Goal: Task Accomplishment & Management: Manage account settings

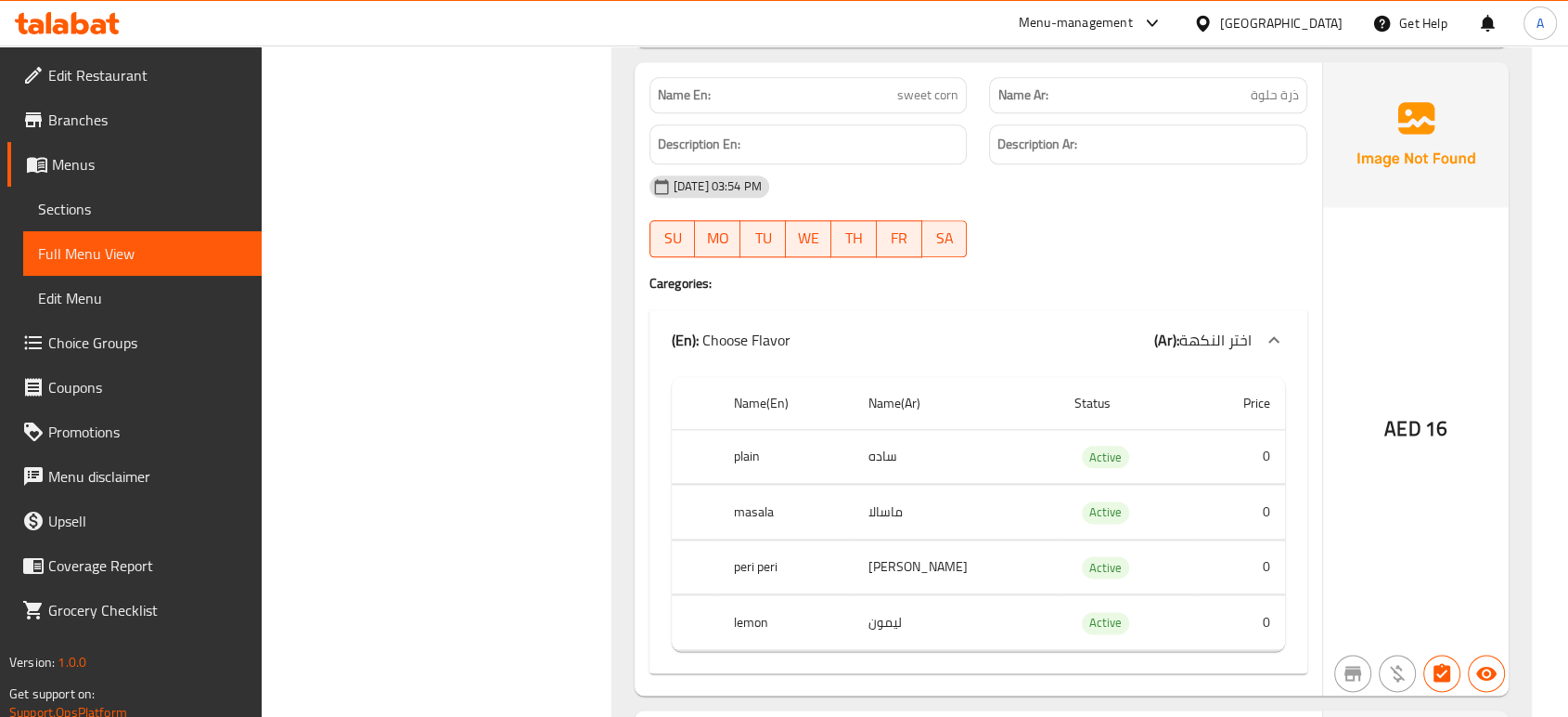
click at [117, 80] on span "Edit Restaurant" at bounding box center [148, 75] width 199 height 22
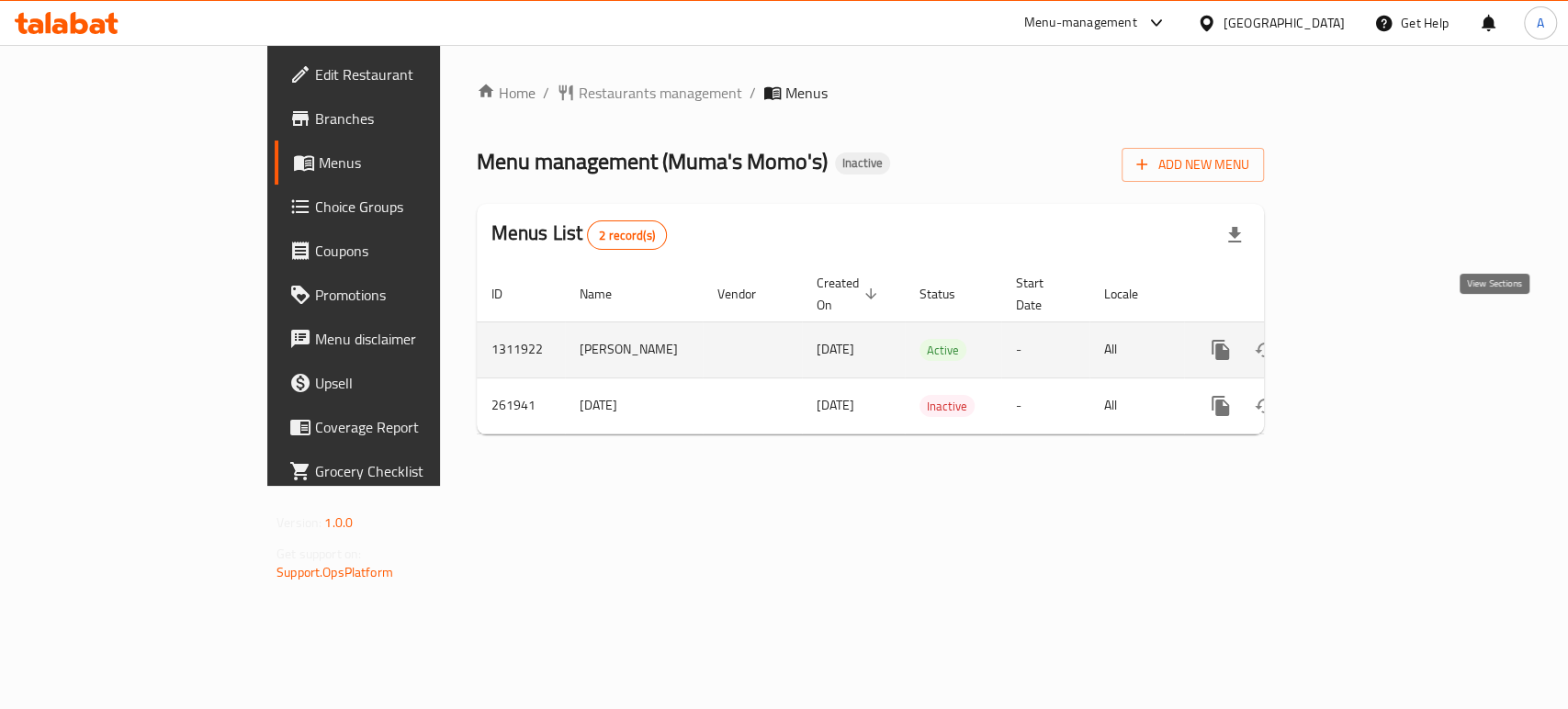
click at [1375, 328] on link "enhanced table" at bounding box center [1354, 349] width 44 height 44
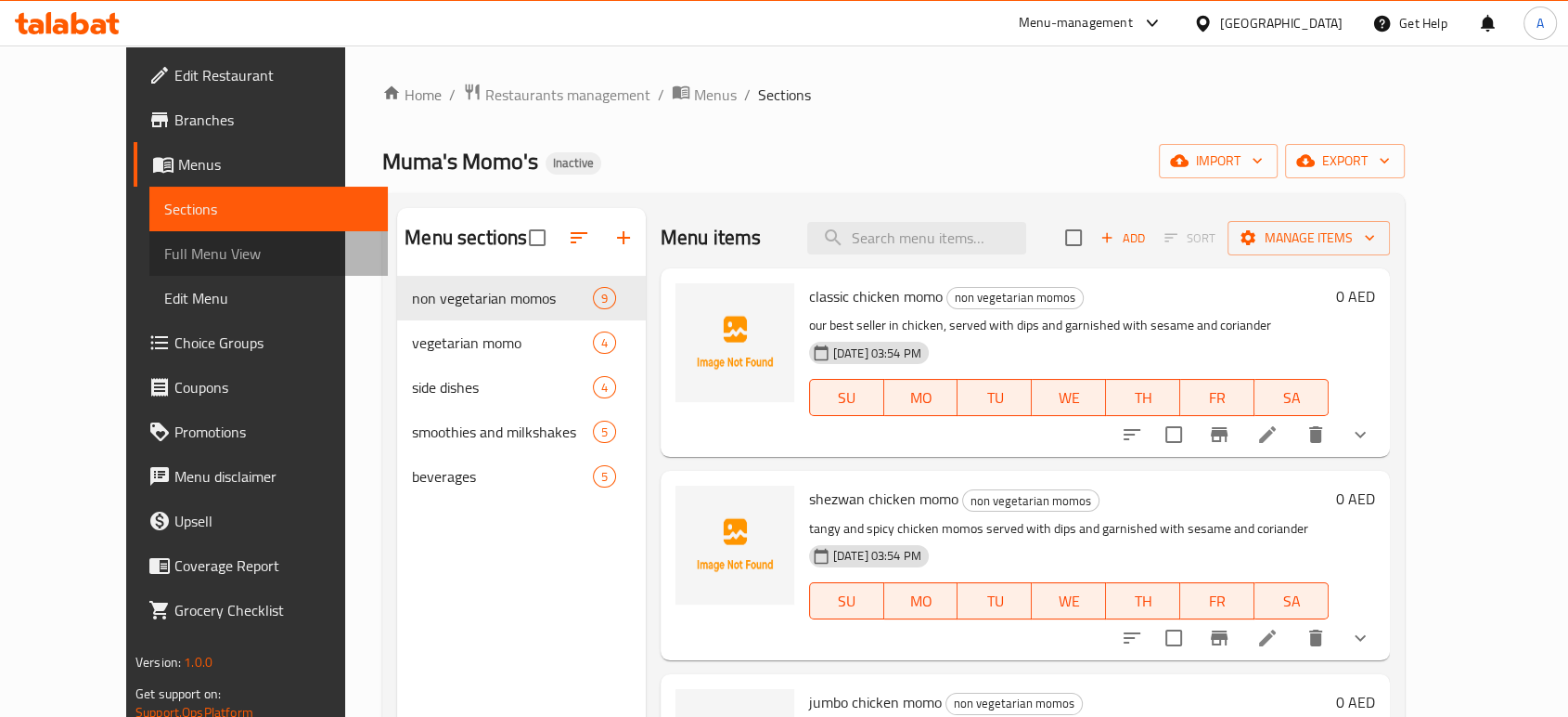
click at [165, 243] on span "Full Menu View" at bounding box center [269, 254] width 209 height 22
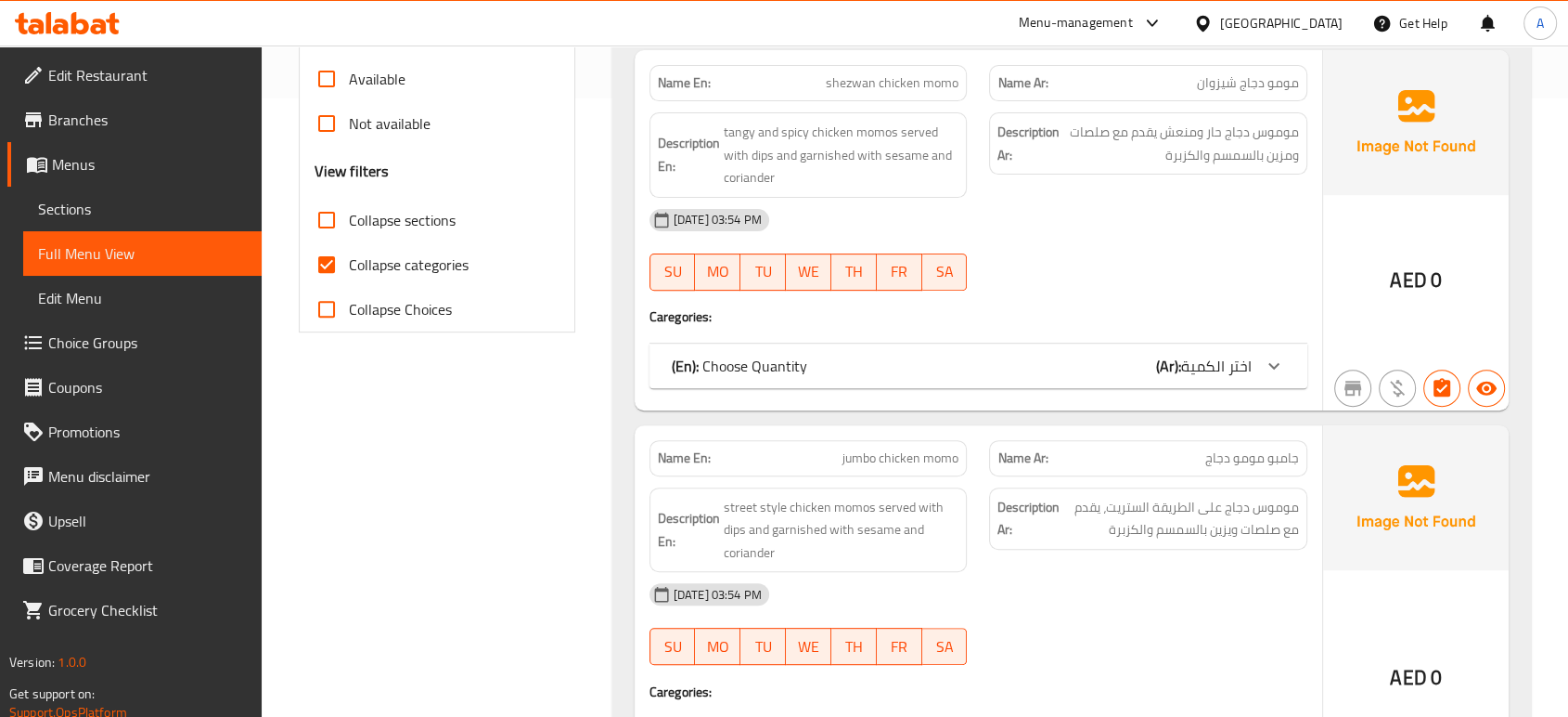
scroll to position [825, 0]
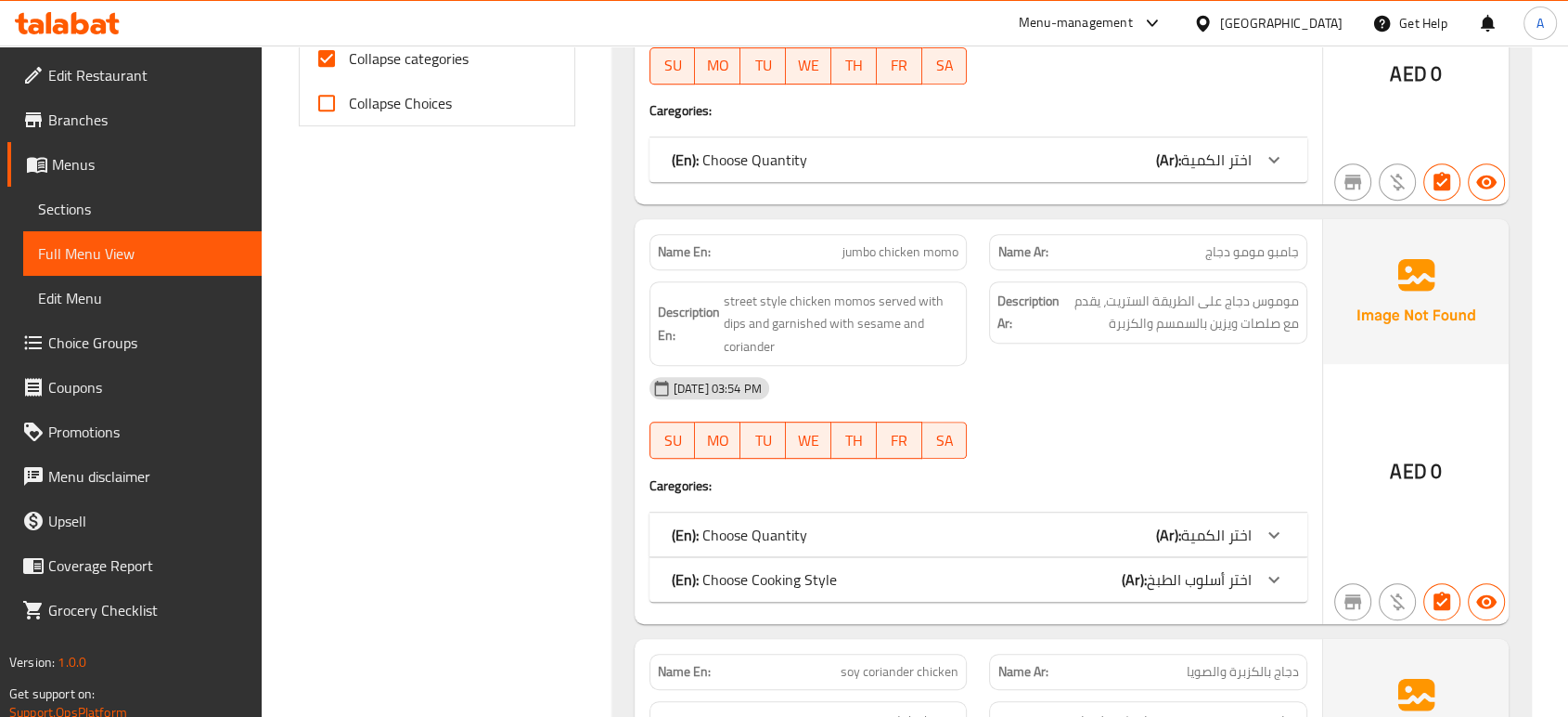
click at [942, 243] on span "jumbo chicken momo" at bounding box center [900, 252] width 116 height 20
copy span "momo"
click at [995, 356] on div "Description Ar: موموس دجاج على الطريقة الستريت، يقدم مع صلصات ويزين بالسمسم وال…" at bounding box center [1148, 325] width 340 height 108
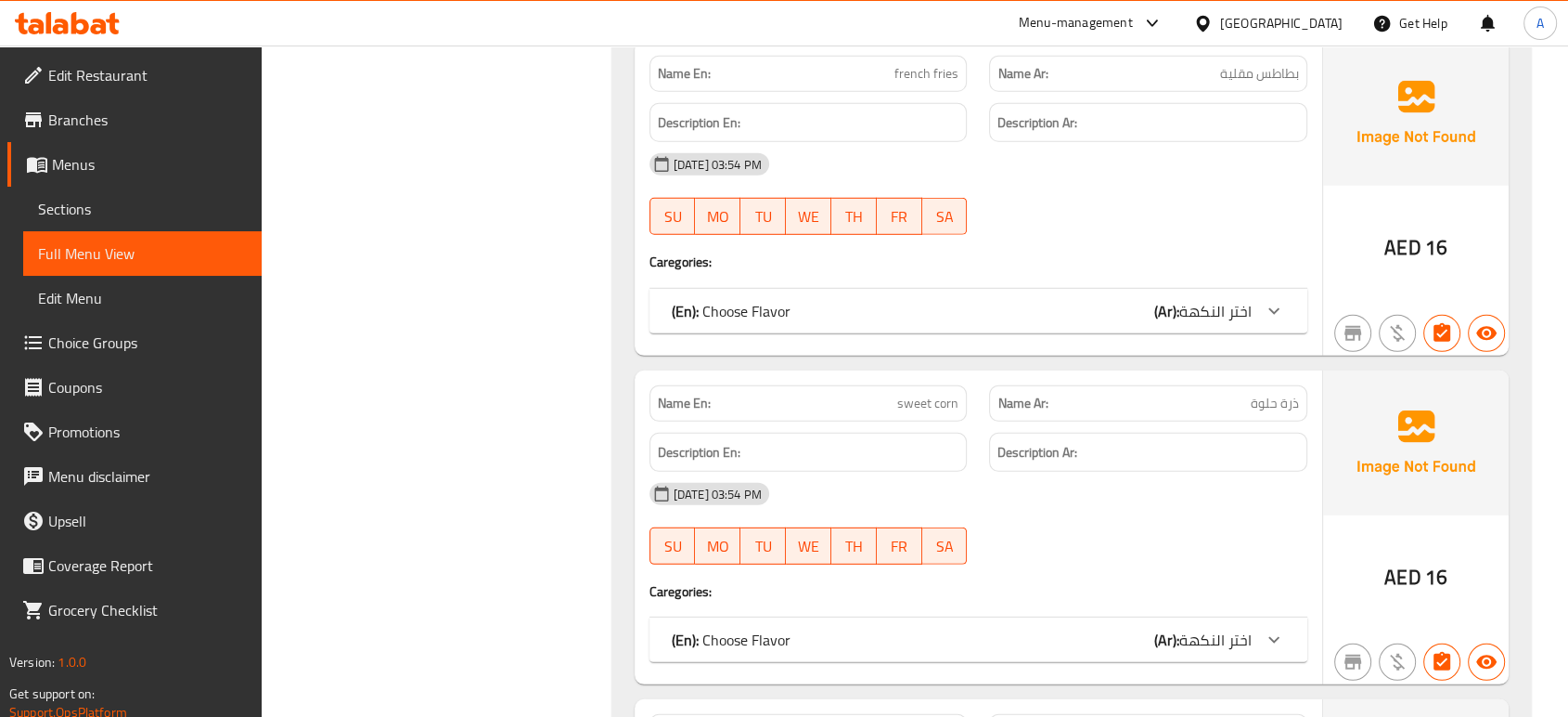
scroll to position [5171, 0]
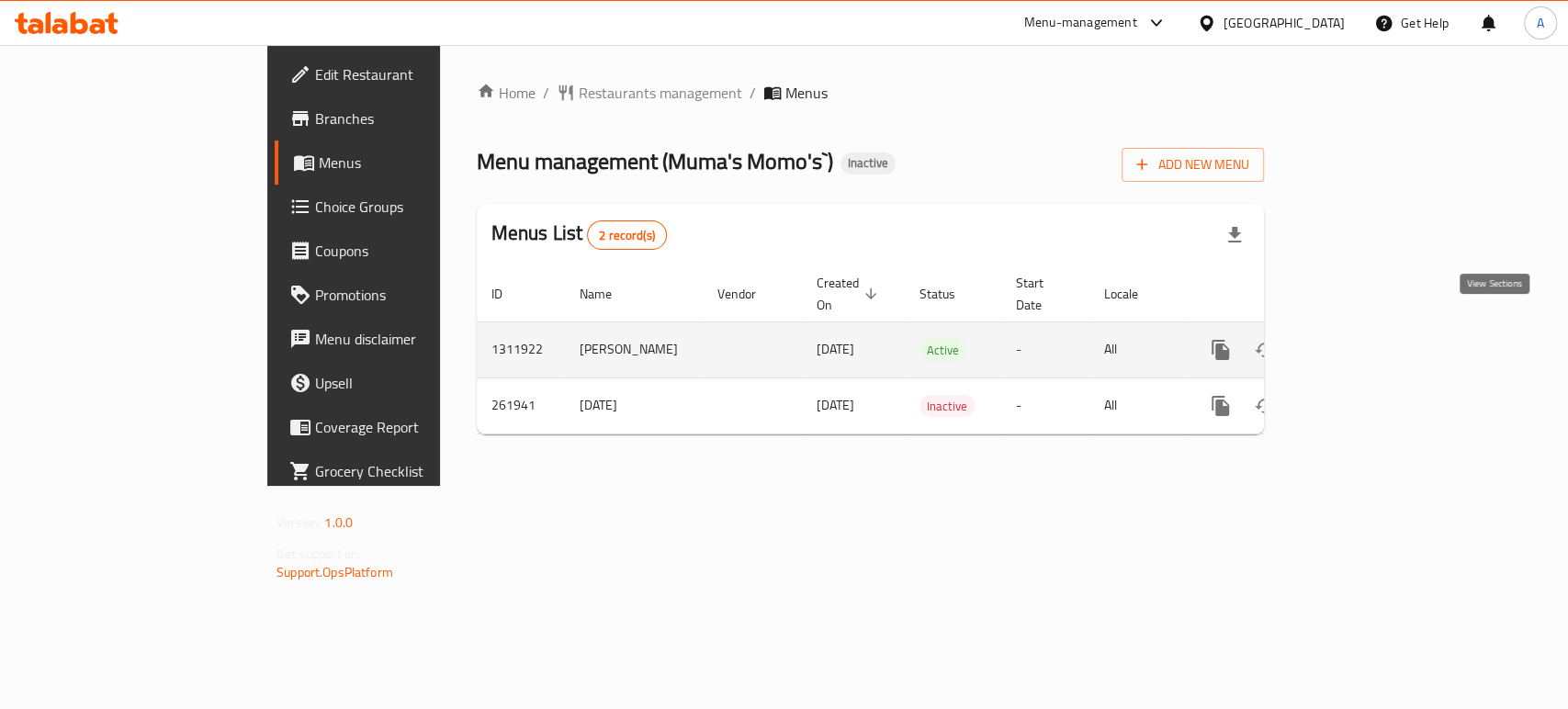
click at [1364, 338] on icon "enhanced table" at bounding box center [1354, 349] width 22 height 22
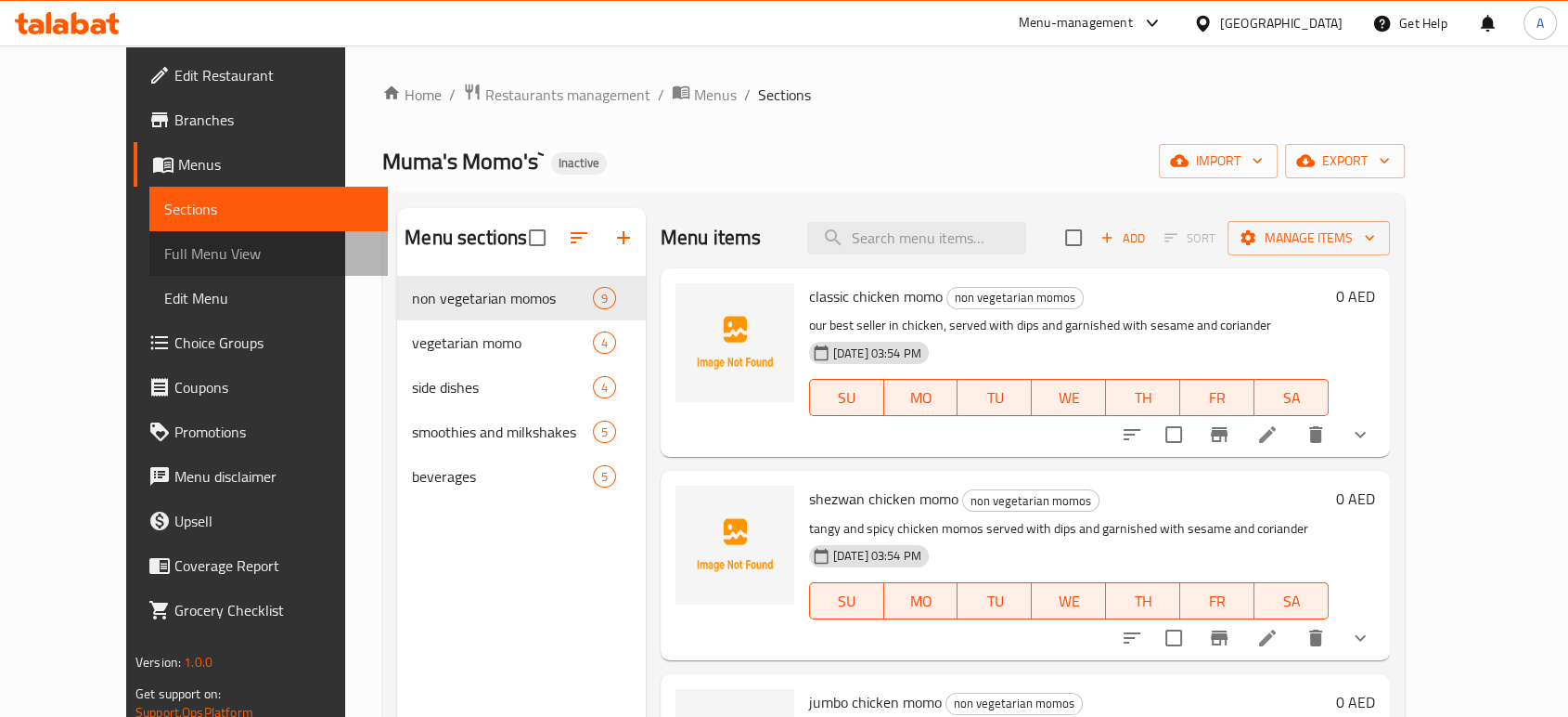
click at [165, 246] on span "Full Menu View" at bounding box center [269, 254] width 209 height 22
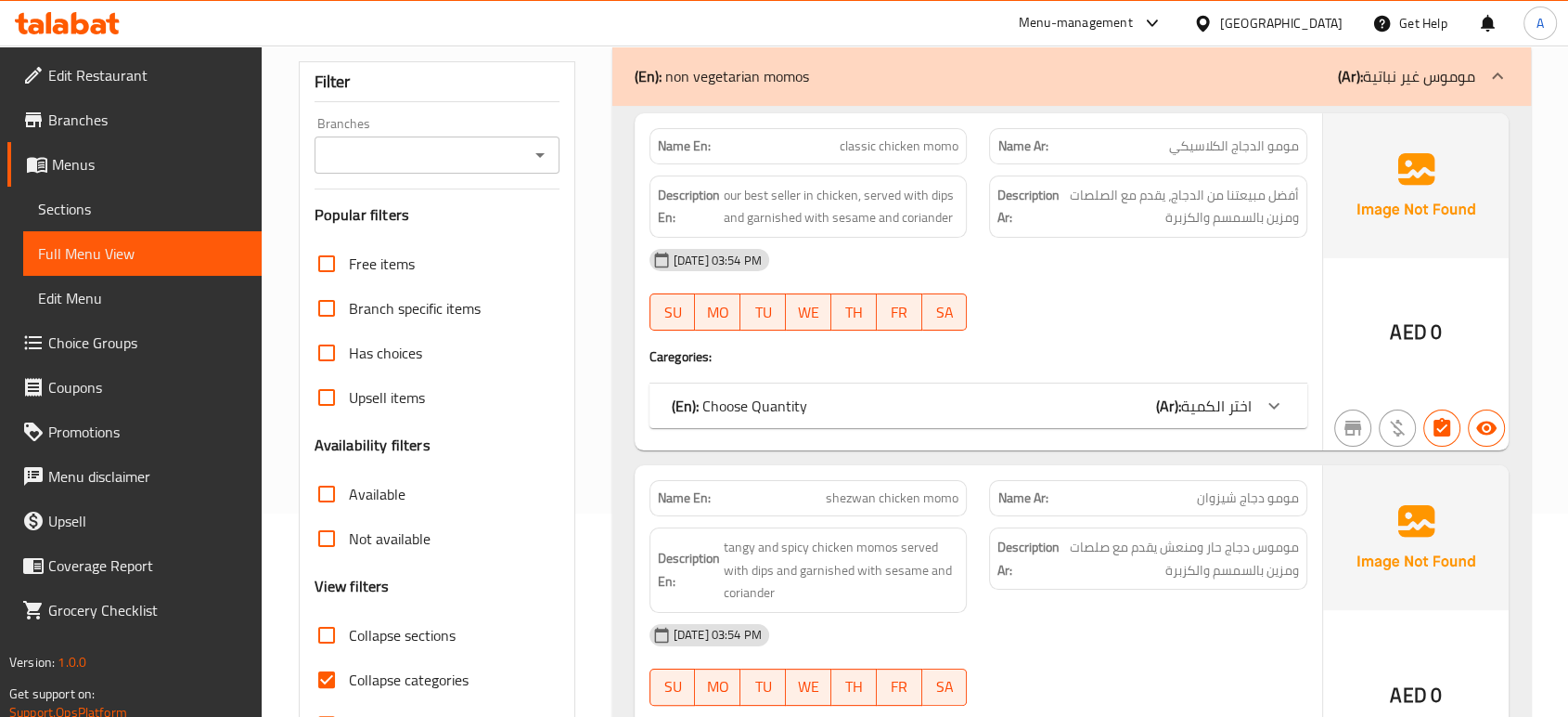
scroll to position [206, 0]
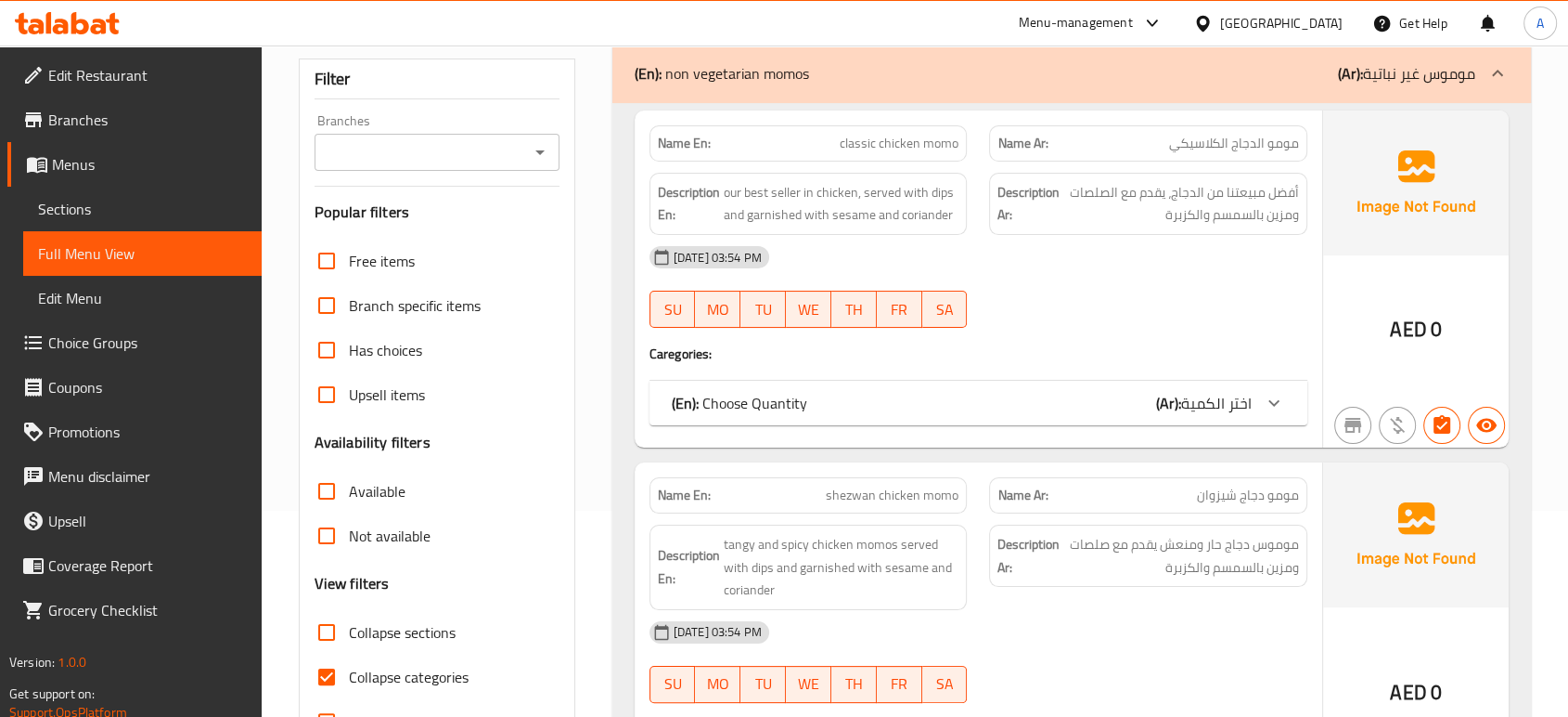
click at [407, 677] on span "Collapse categories" at bounding box center [408, 677] width 120 height 22
click at [349, 677] on input "Collapse categories" at bounding box center [326, 677] width 45 height 45
checkbox input "false"
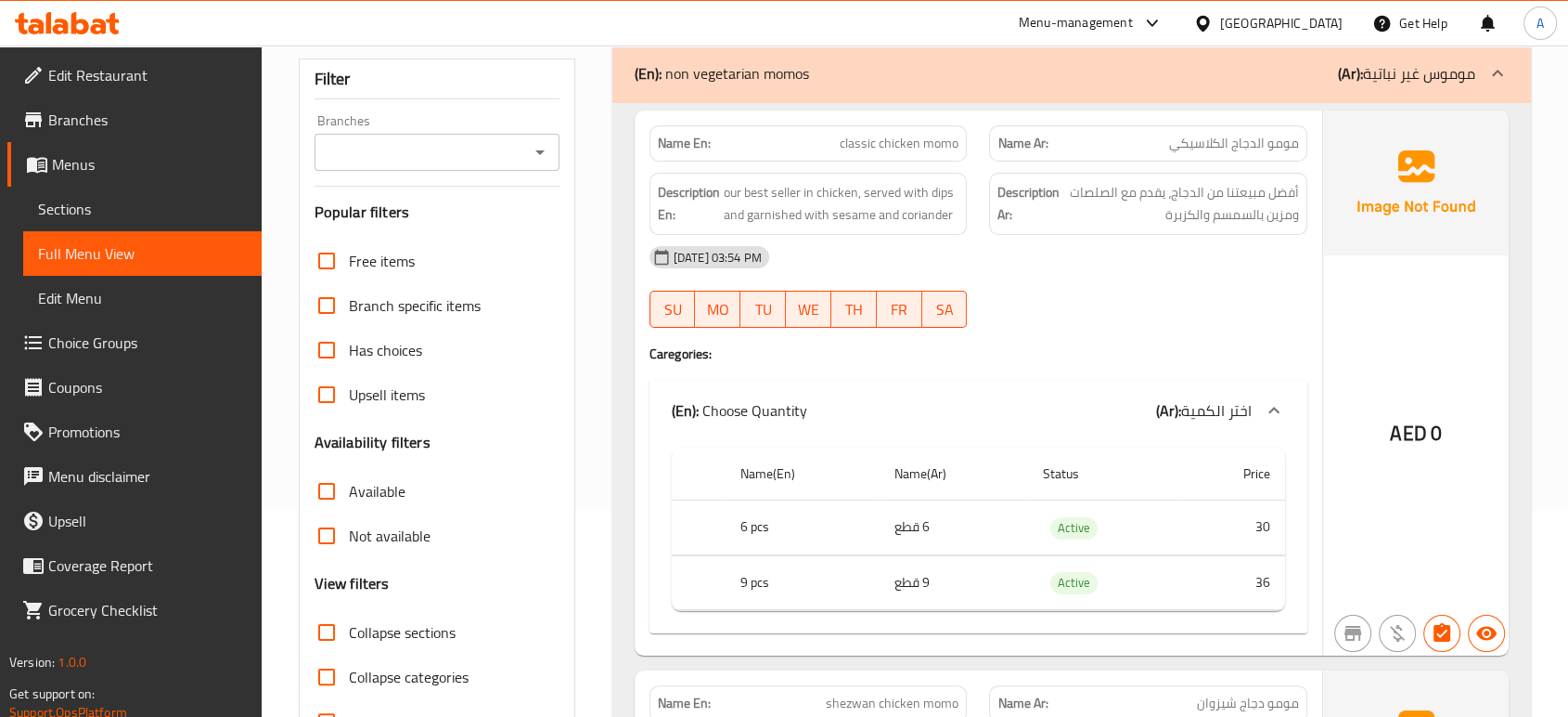
click at [1196, 270] on div "[DATE] 03:54 PM" at bounding box center [979, 258] width 680 height 45
click at [934, 249] on div "[DATE] 03:54 PM" at bounding box center [979, 258] width 680 height 45
click at [970, 259] on div "[DATE] 03:54 PM" at bounding box center [979, 258] width 680 height 45
click at [1112, 266] on div "[DATE] 03:54 PM" at bounding box center [979, 258] width 680 height 45
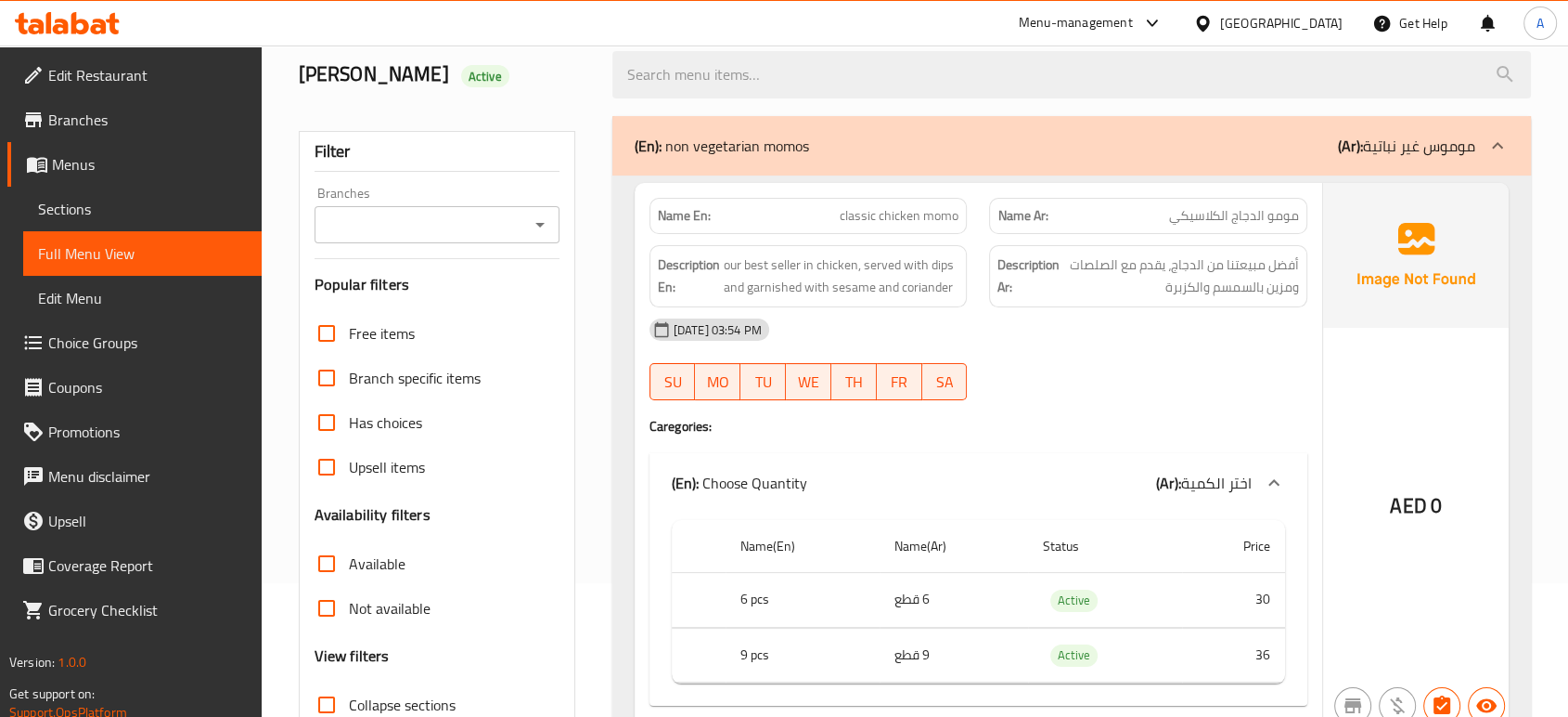
scroll to position [103, 0]
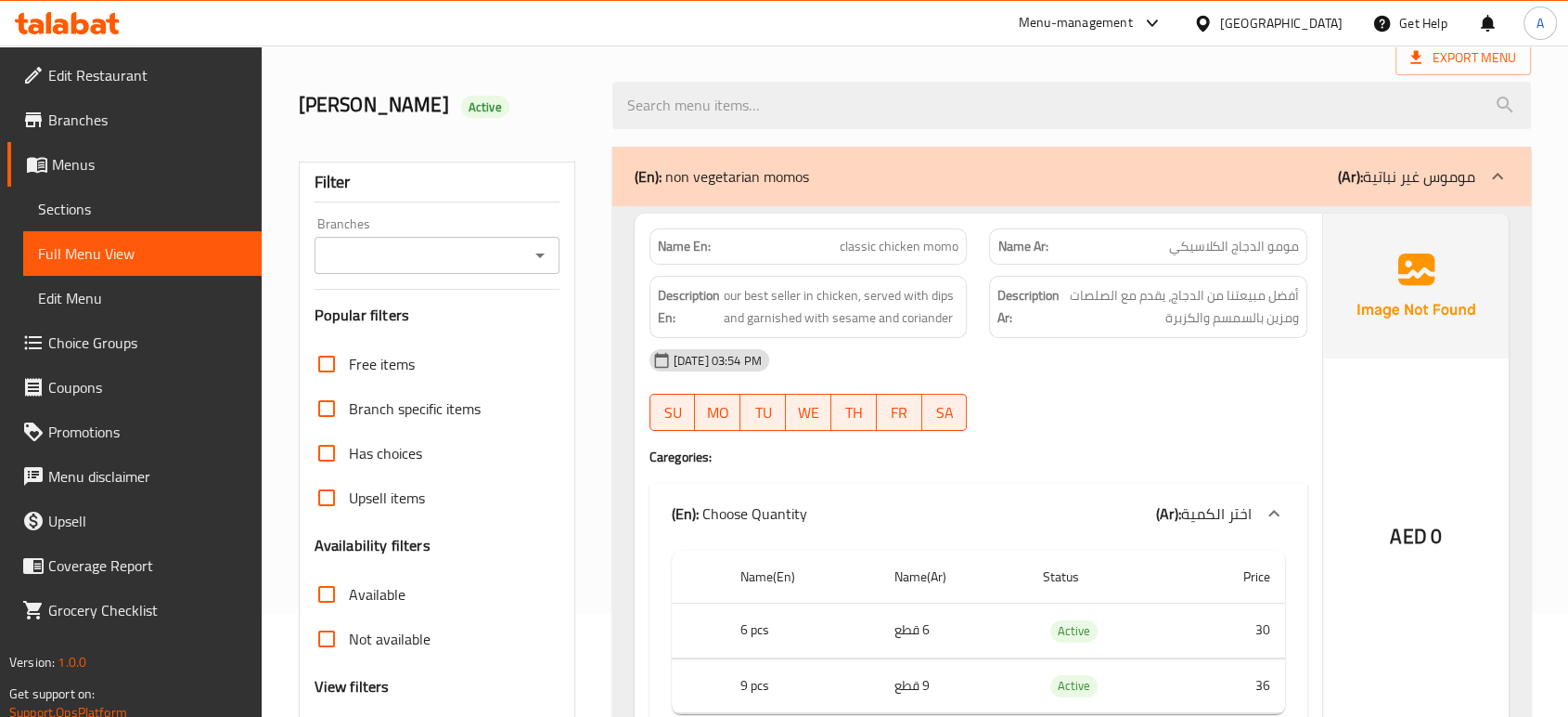
click at [998, 391] on div "[DATE] 03:54 PM SU MO TU WE TH FR SA" at bounding box center [979, 390] width 680 height 104
click at [1026, 365] on div "[DATE] 03:54 PM" at bounding box center [979, 360] width 680 height 45
click at [1067, 429] on div at bounding box center [1148, 431] width 340 height 22
click at [1106, 357] on div "[DATE] 03:54 PM" at bounding box center [979, 360] width 680 height 45
click at [1229, 441] on div "Name En: classic chicken momo Name Ar: مومو الدجاج الكلاسيكي Description En: ou…" at bounding box center [979, 486] width 688 height 545
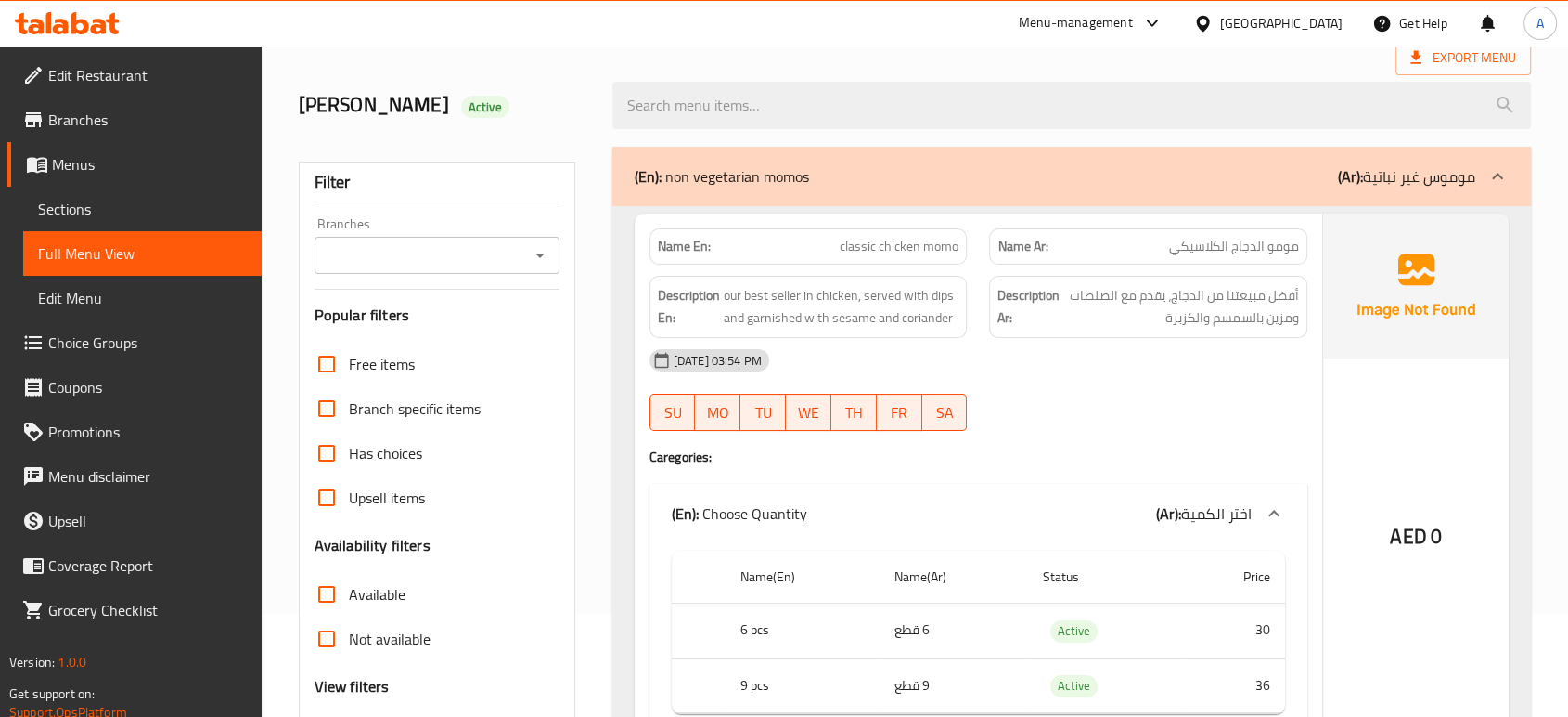
click at [1200, 406] on div "[DATE] 03:54 PM SU MO TU WE TH FR SA" at bounding box center [979, 390] width 680 height 104
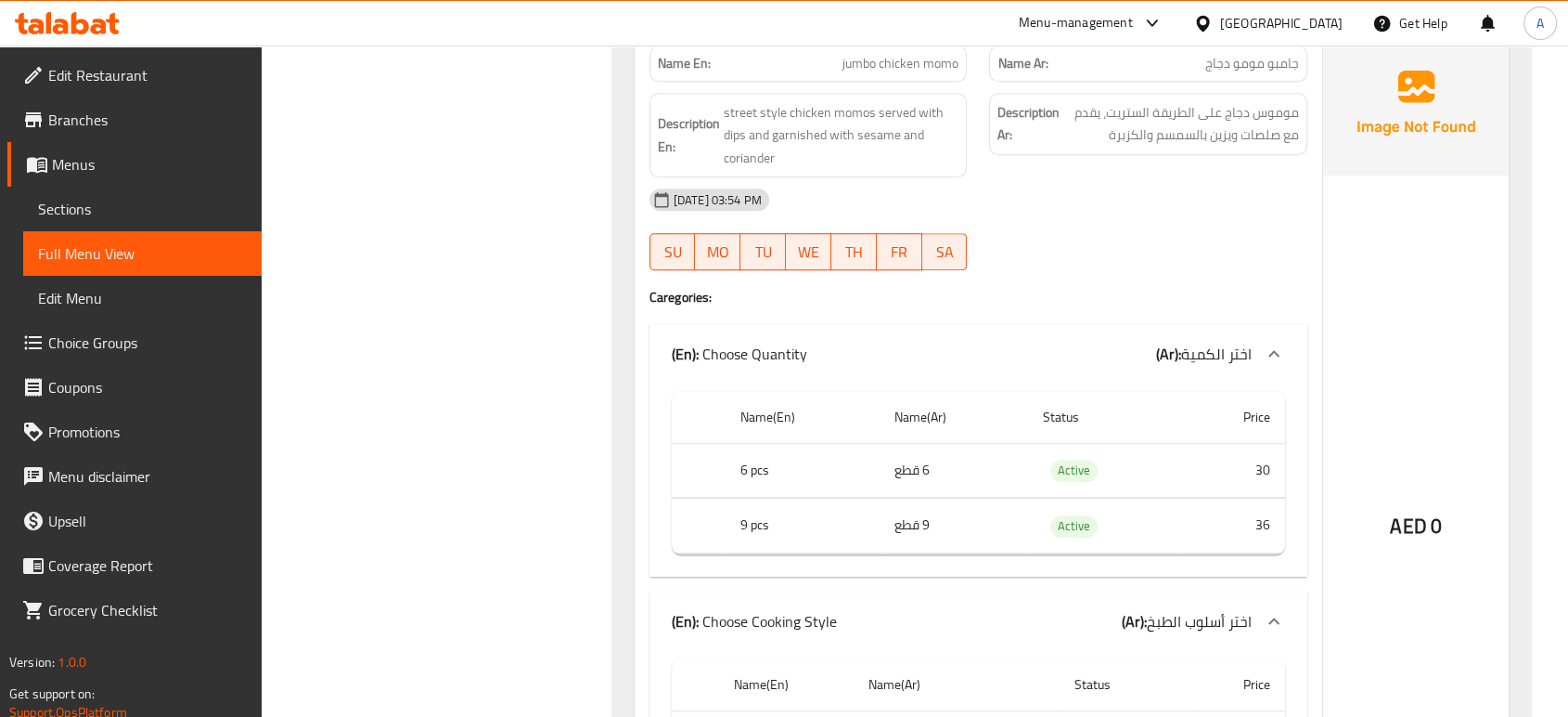
scroll to position [1341, 0]
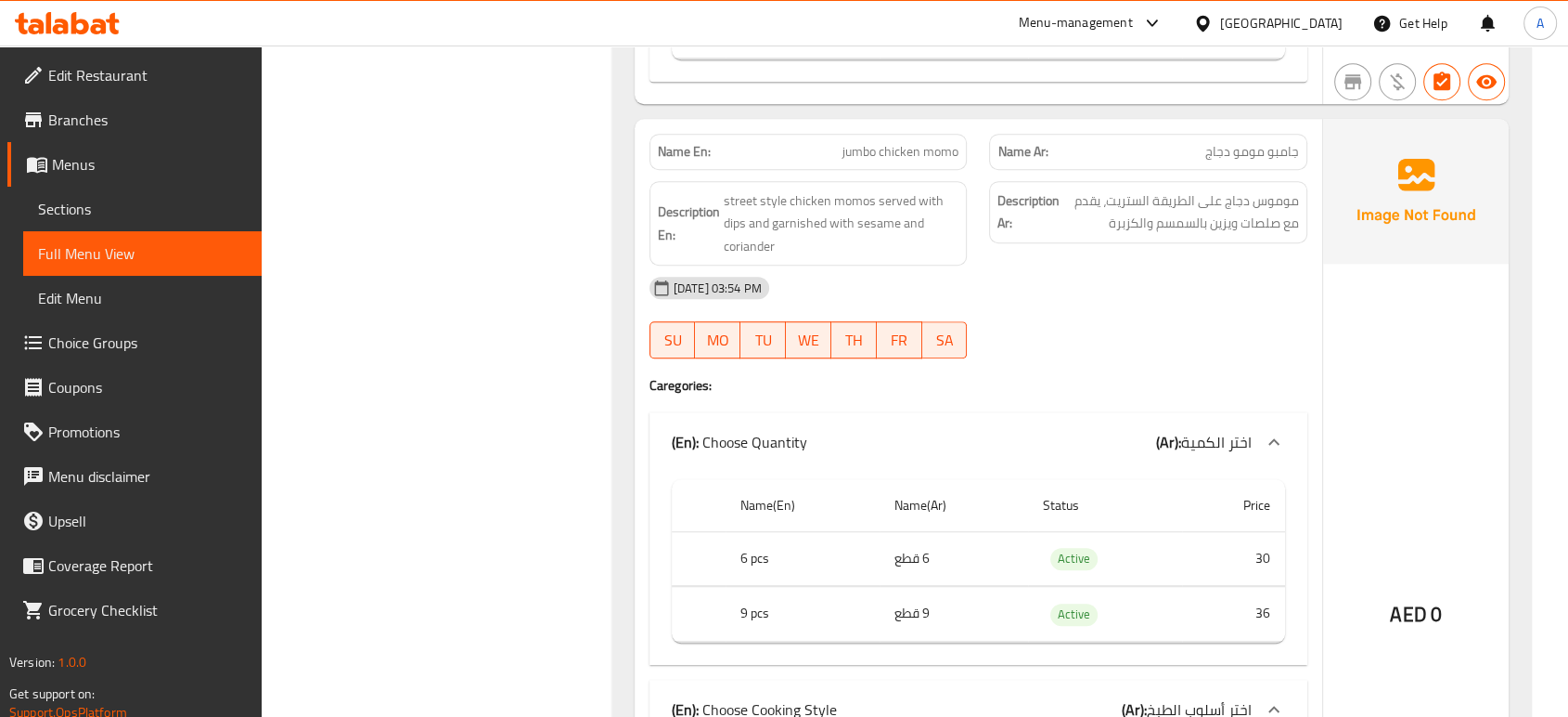
click at [1297, 327] on div "[DATE] 03:54 PM SU MO TU WE TH FR SA" at bounding box center [979, 318] width 680 height 104
drag, startPoint x: 1311, startPoint y: 251, endPoint x: 1330, endPoint y: 272, distance: 28.3
click at [1311, 251] on div "Description Ar: موموس دجاج على الطريقة الستريت، يقدم مع صلصات ويزين بالسمسم وال…" at bounding box center [1148, 224] width 340 height 108
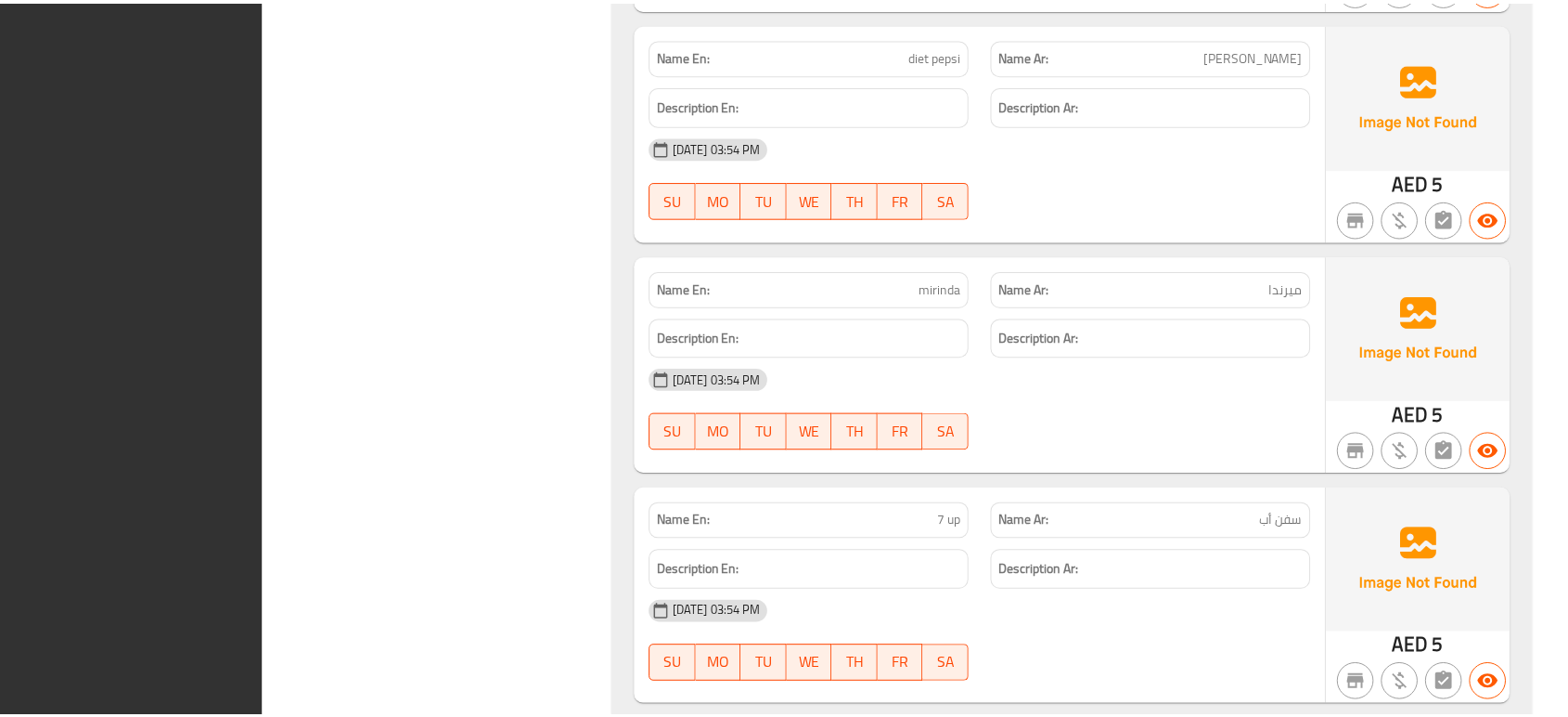
scroll to position [12247, 0]
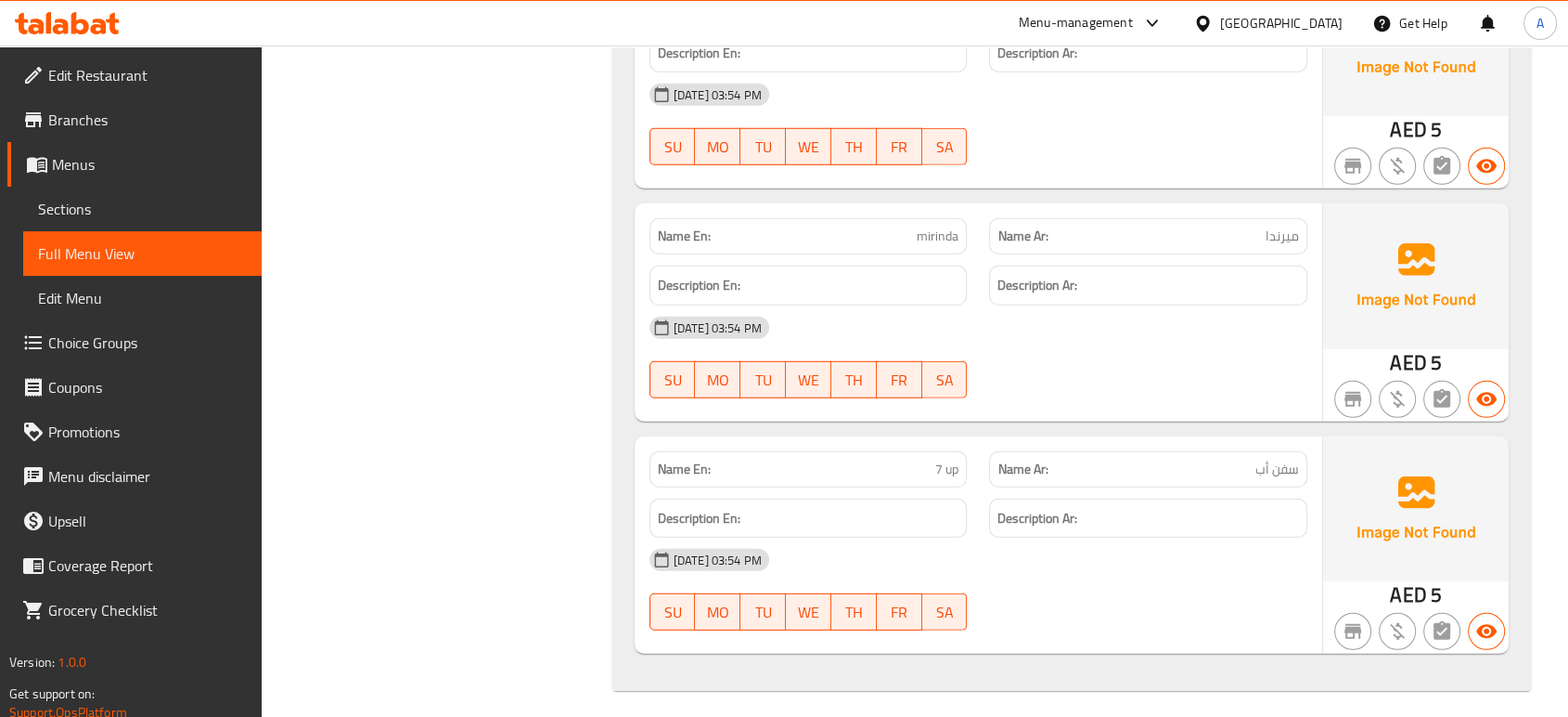
click at [1317, 24] on div "[GEOGRAPHIC_DATA]" at bounding box center [1282, 23] width 123 height 20
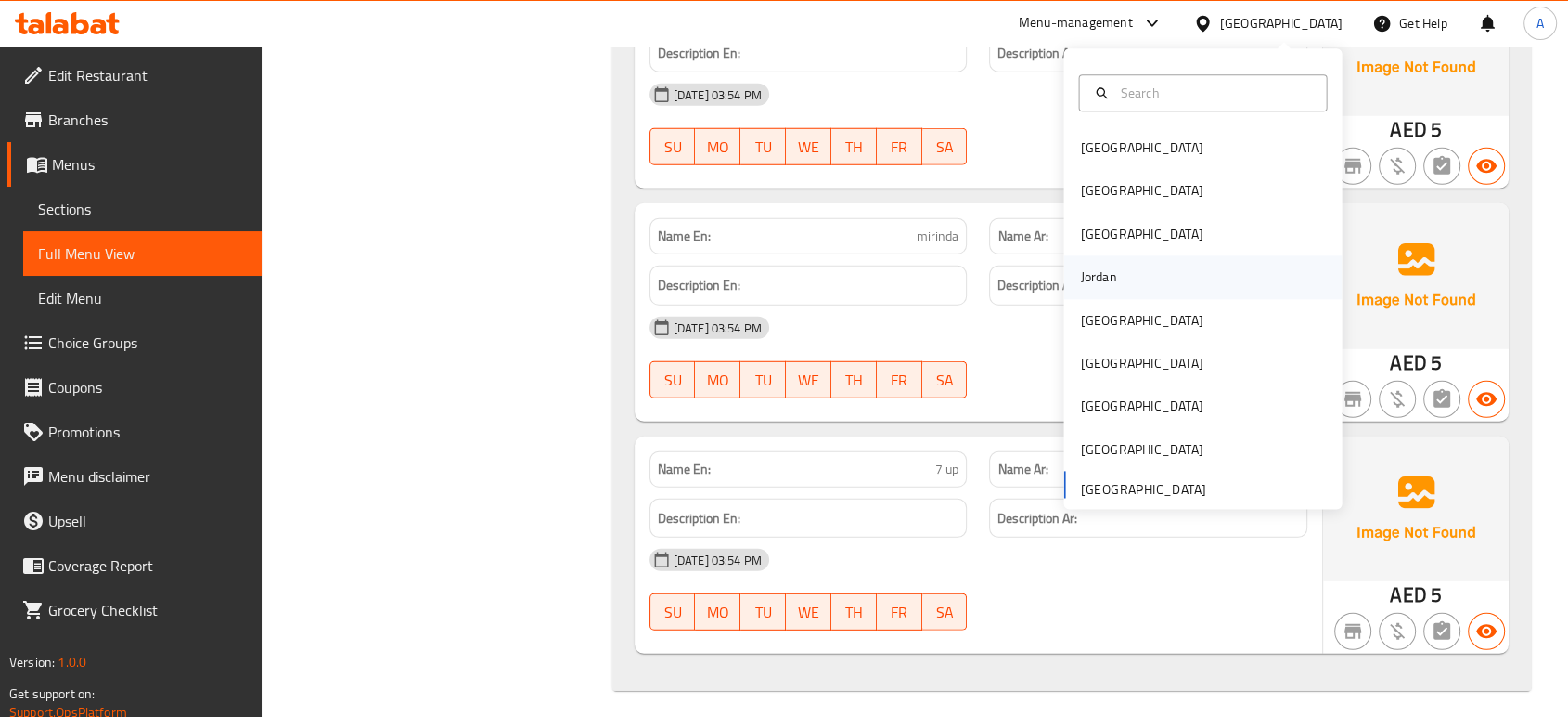
click at [1127, 279] on div "Jordan" at bounding box center [1202, 278] width 278 height 43
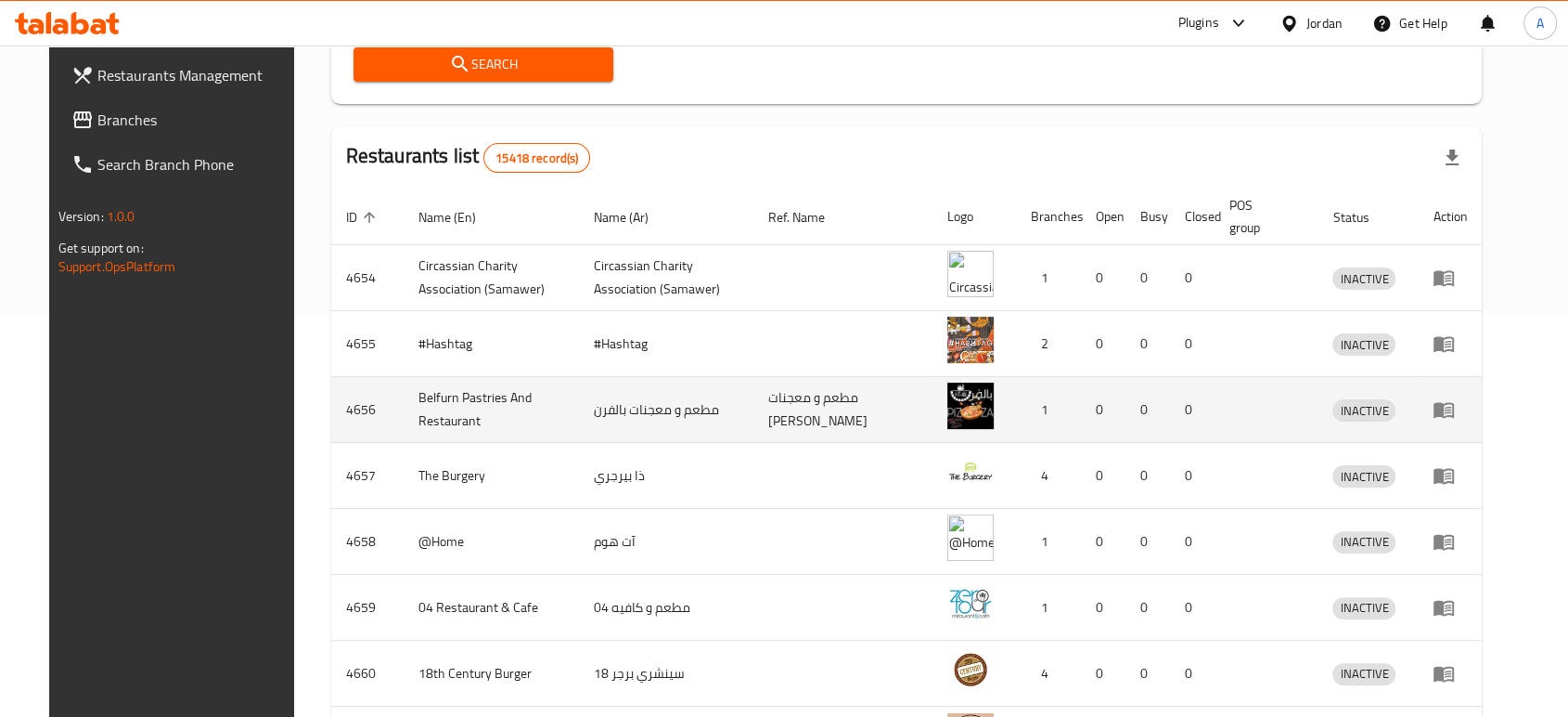
scroll to position [61, 0]
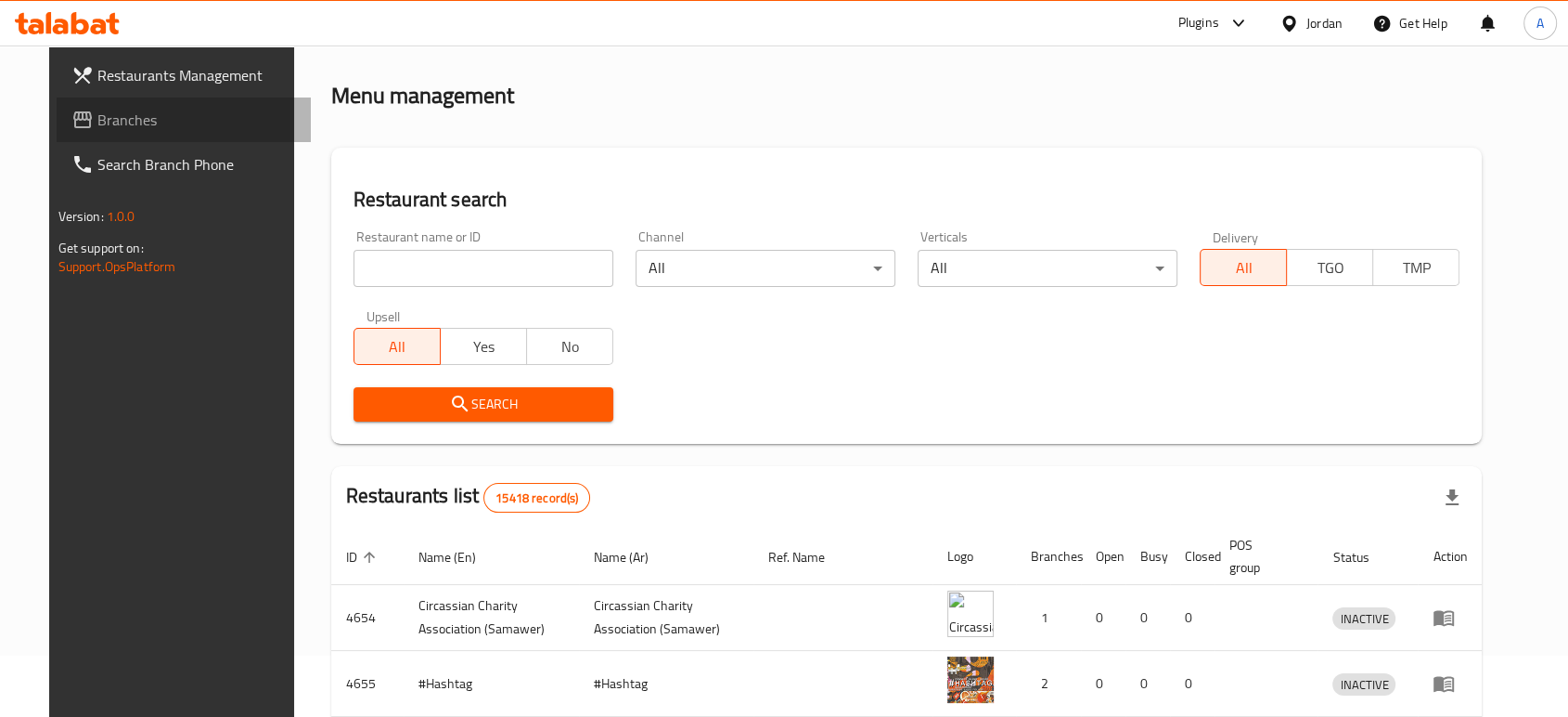
click at [98, 109] on span "Branches" at bounding box center [197, 120] width 199 height 22
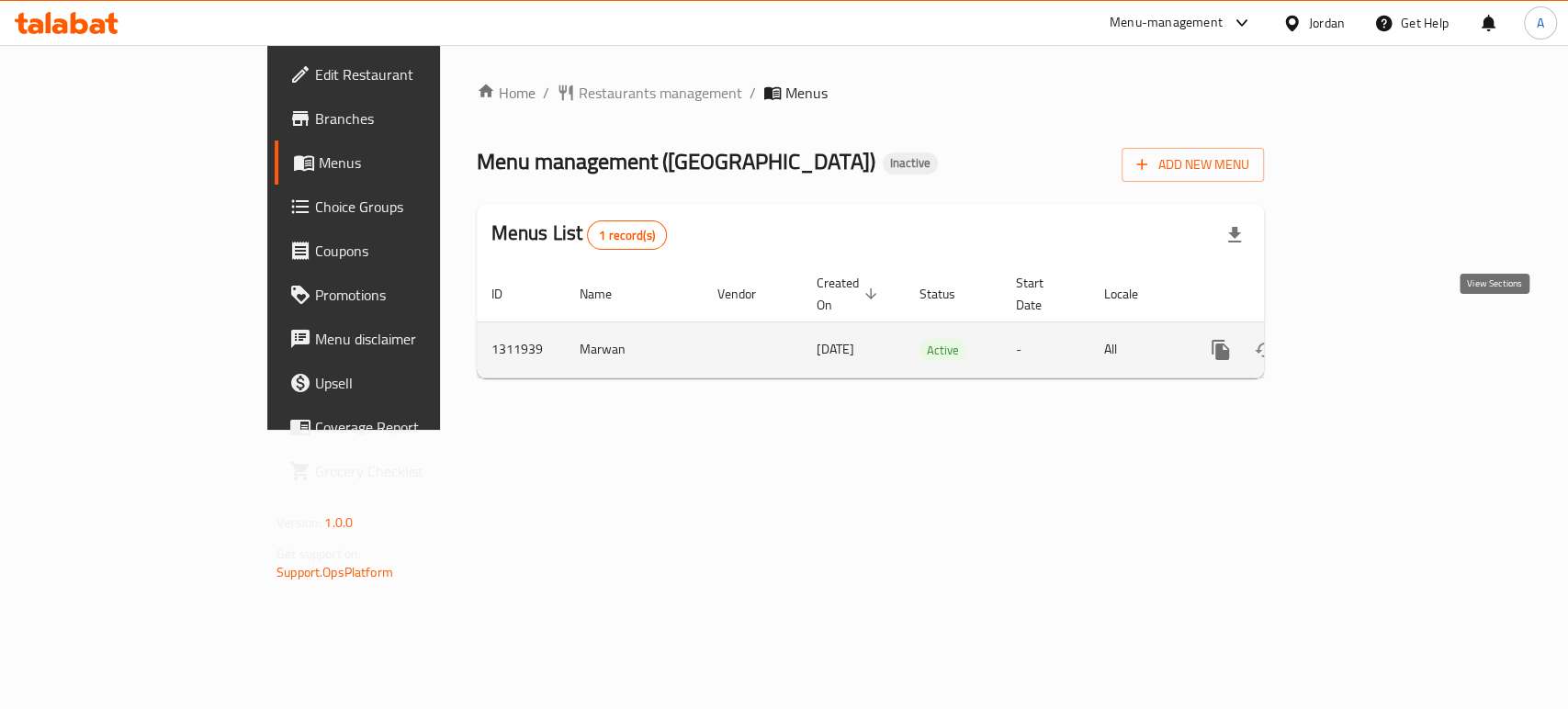
click at [1361, 341] on icon "enhanced table" at bounding box center [1354, 349] width 17 height 17
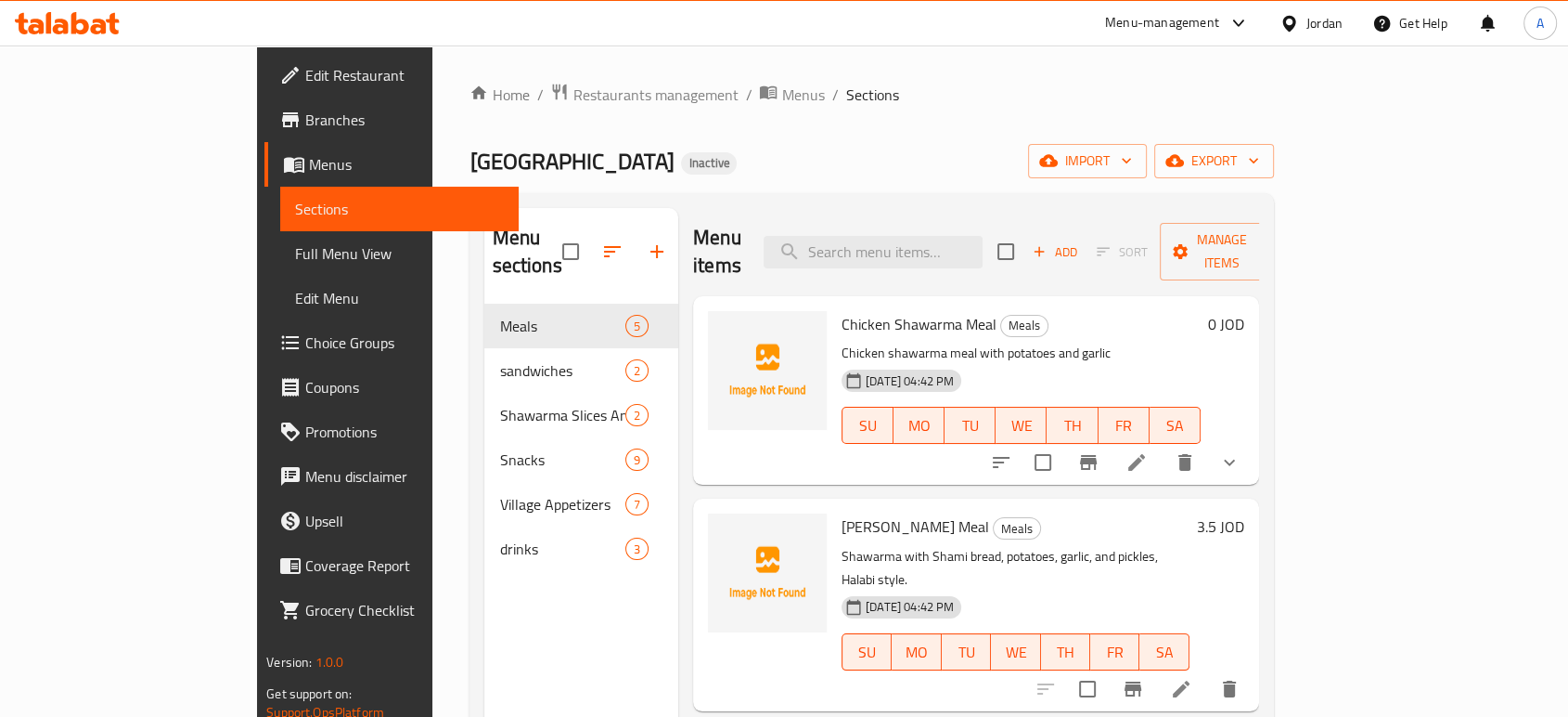
click at [295, 256] on span "Full Menu View" at bounding box center [399, 254] width 209 height 22
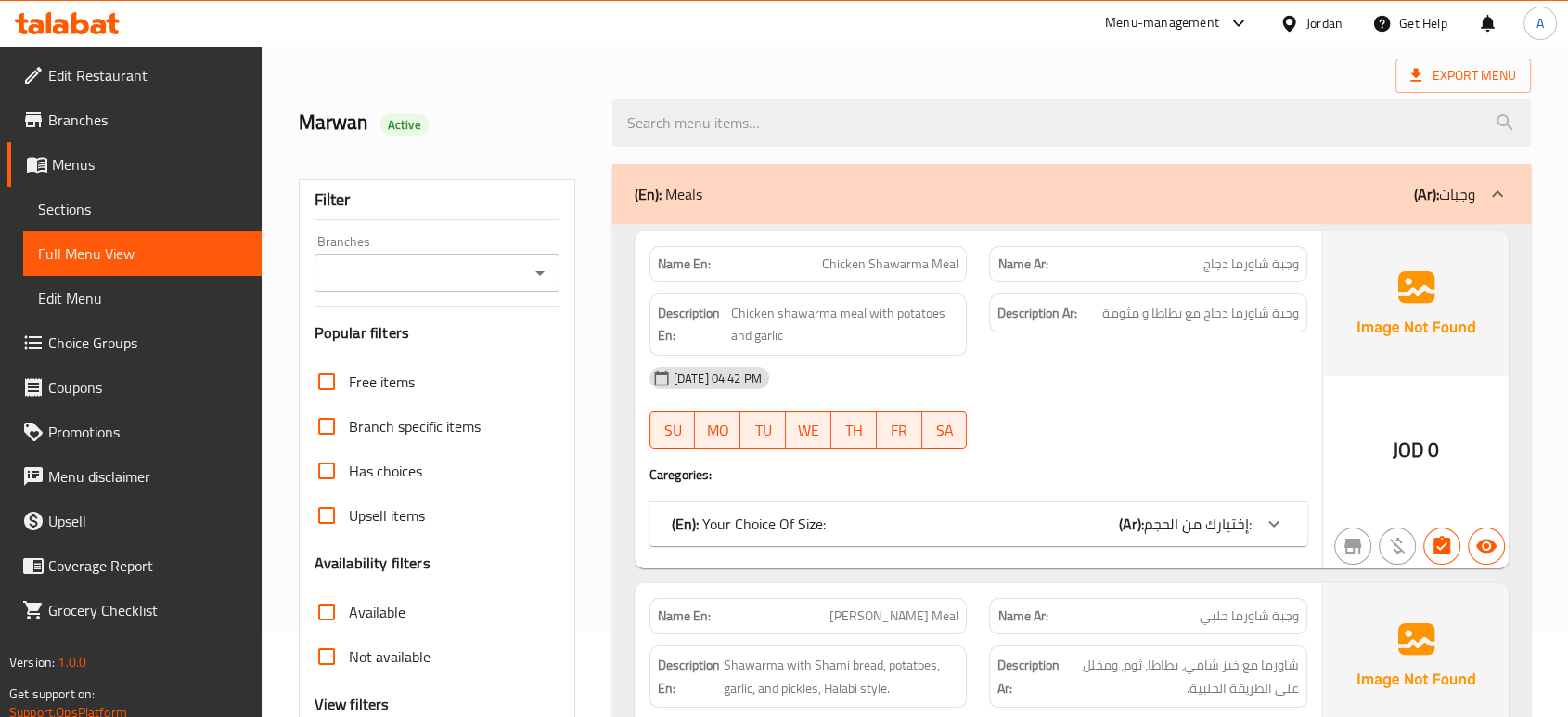
scroll to position [206, 0]
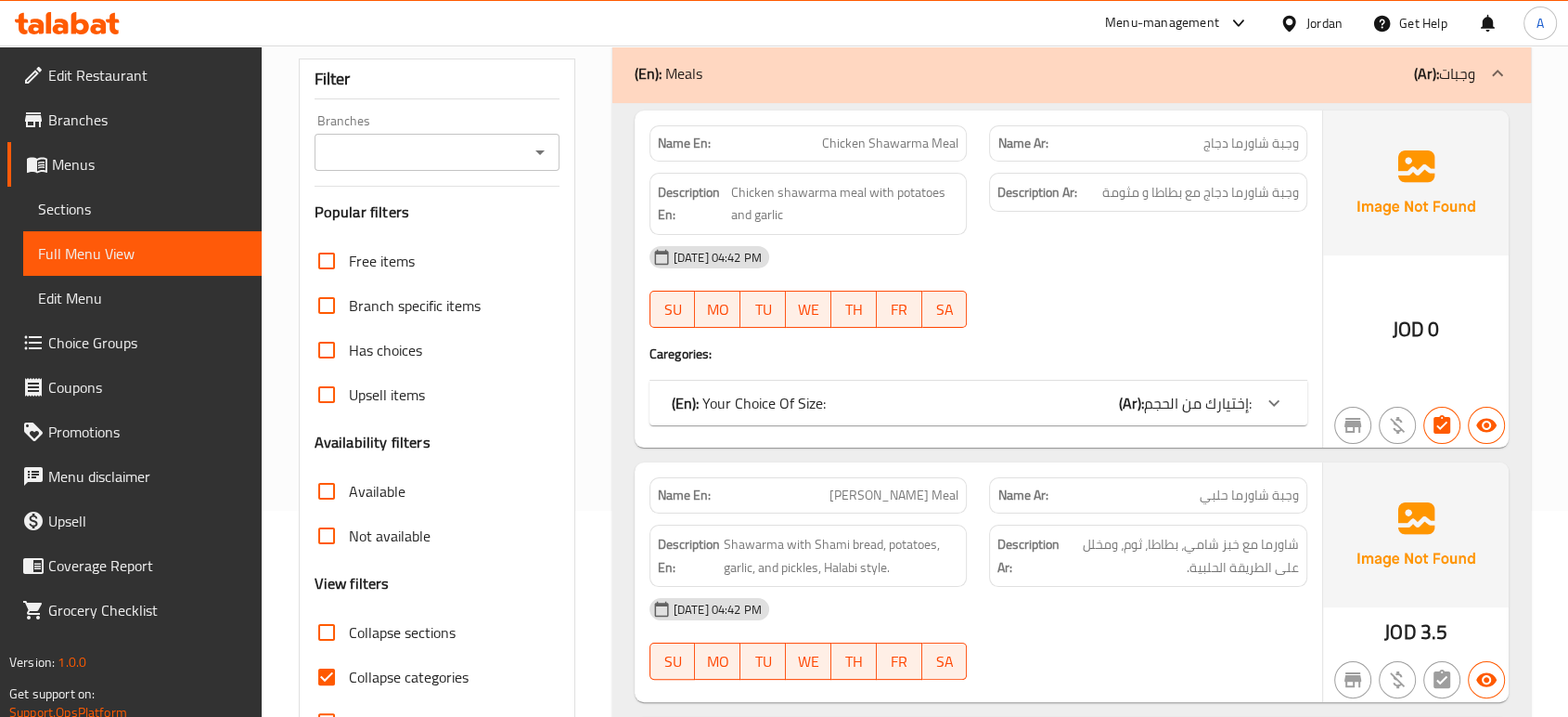
click at [421, 666] on span "Collapse categories" at bounding box center [408, 677] width 120 height 22
click at [349, 664] on input "Collapse categories" at bounding box center [326, 677] width 45 height 45
checkbox input "false"
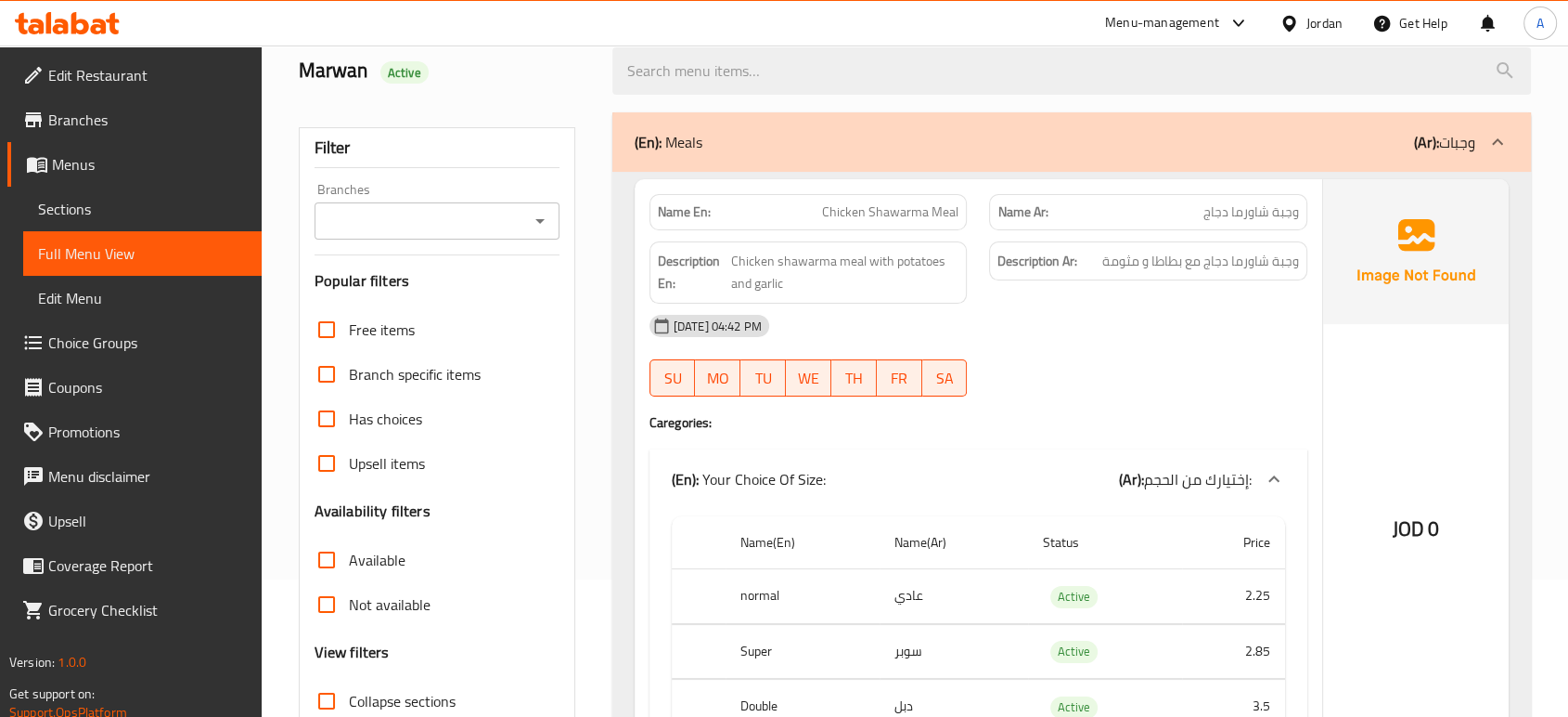
scroll to position [0, 0]
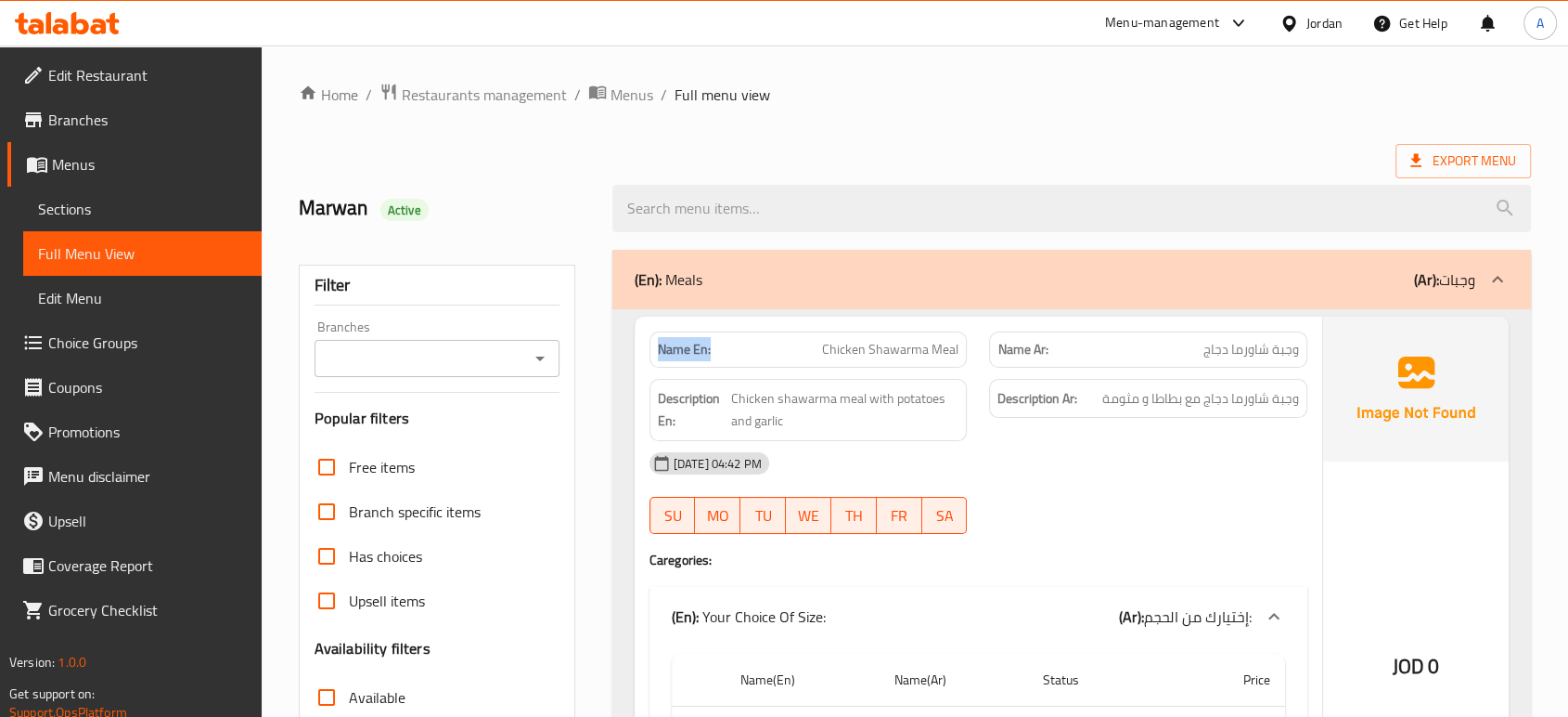
drag, startPoint x: 719, startPoint y: 349, endPoint x: 645, endPoint y: 339, distance: 74.7
click at [645, 339] on div "Name En: Chicken Shawarma Meal" at bounding box center [809, 349] width 340 height 59
copy strong "Name En:"
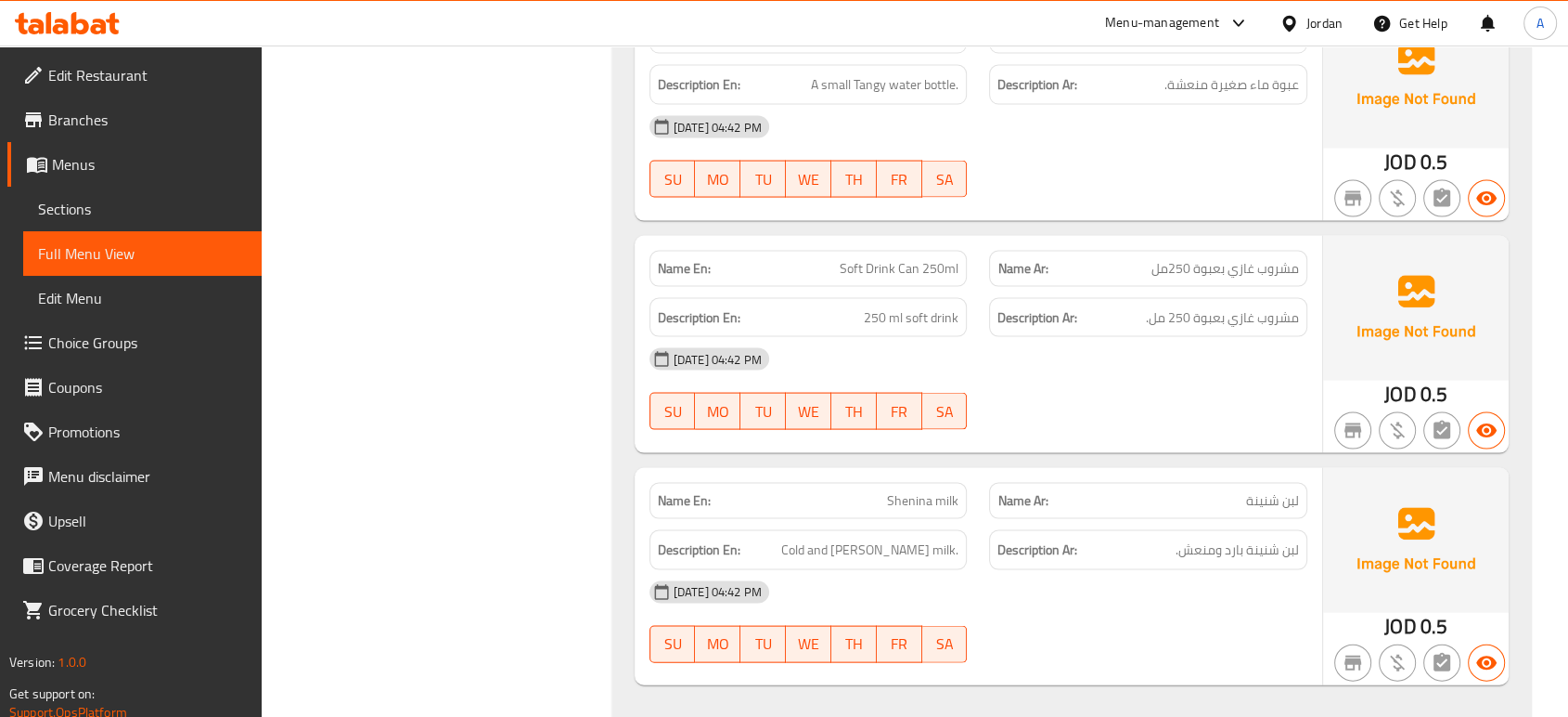
scroll to position [10829, 0]
click at [1037, 490] on strong "Name Ar:" at bounding box center [1022, 499] width 50 height 20
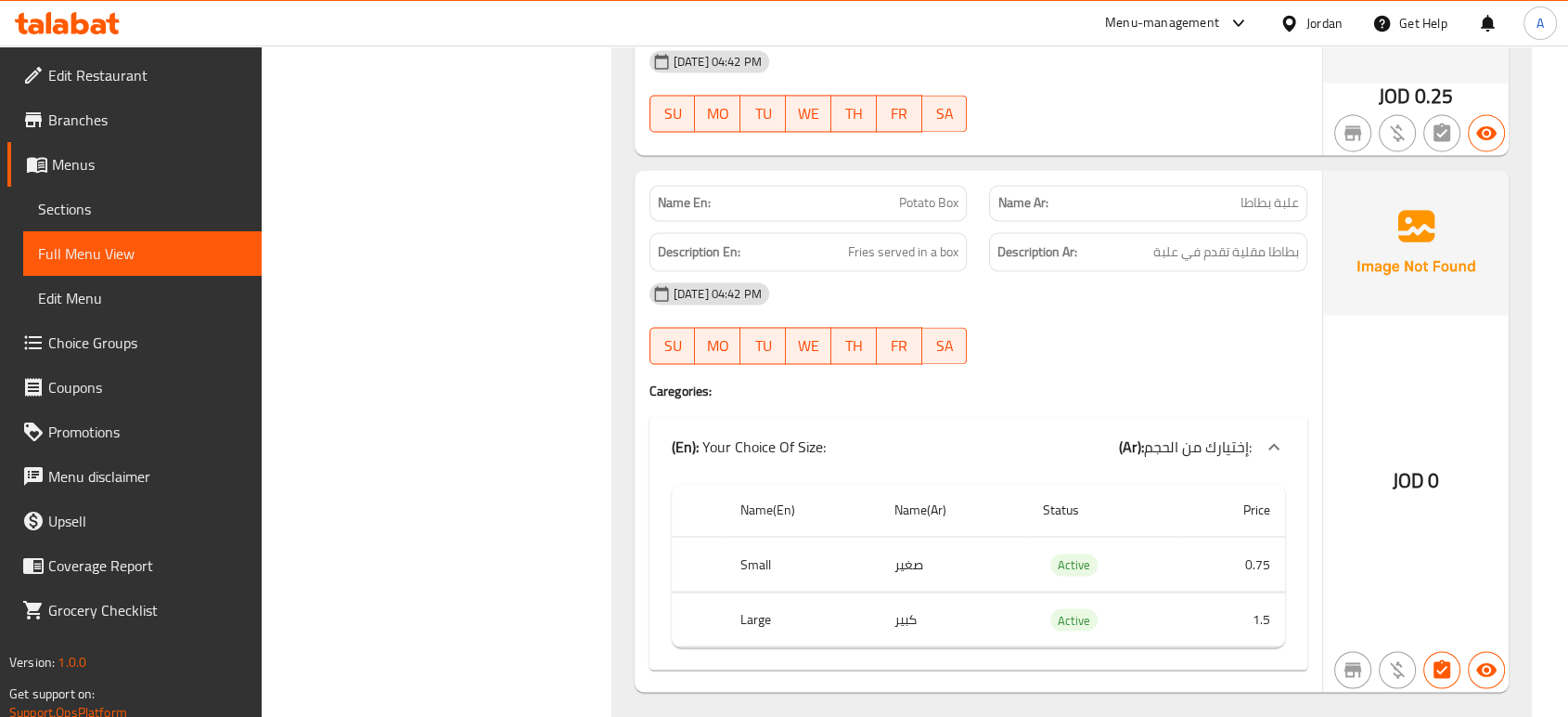
scroll to position [10109, 0]
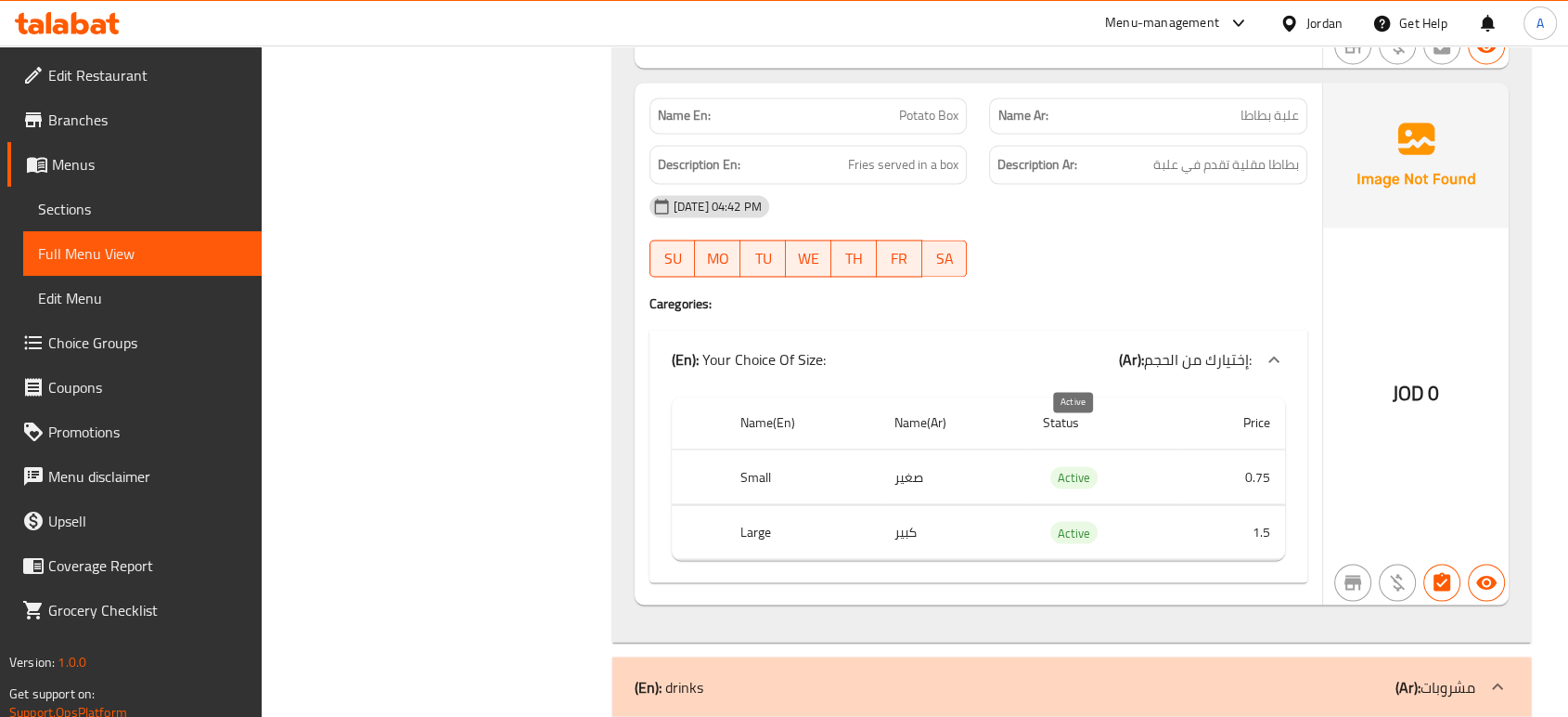
click at [1054, 466] on span "Active" at bounding box center [1074, 476] width 47 height 21
copy span "Active"
